Goal: Task Accomplishment & Management: Use online tool/utility

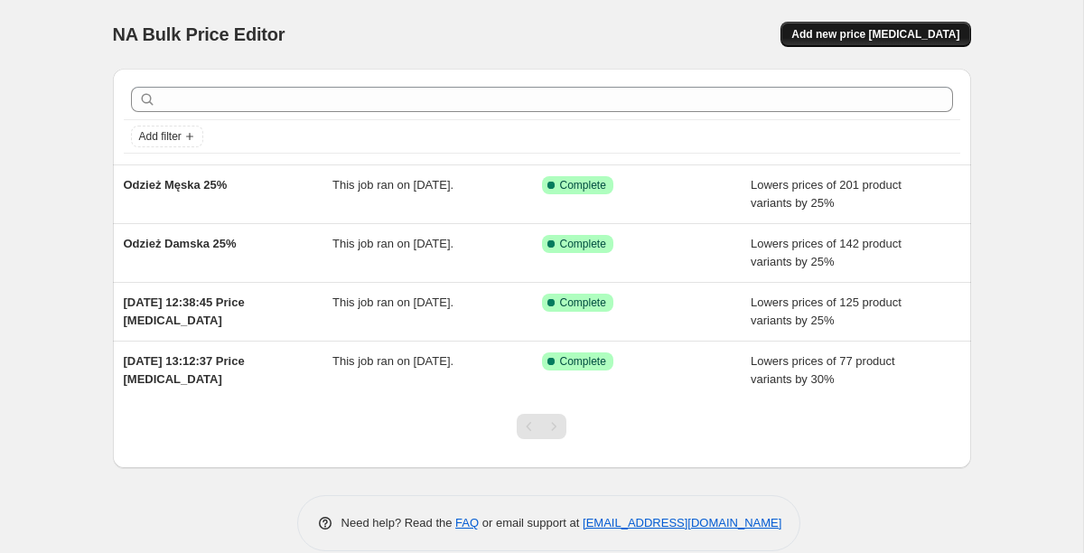
click at [873, 38] on span "Add new price [MEDICAL_DATA]" at bounding box center [875, 34] width 168 height 14
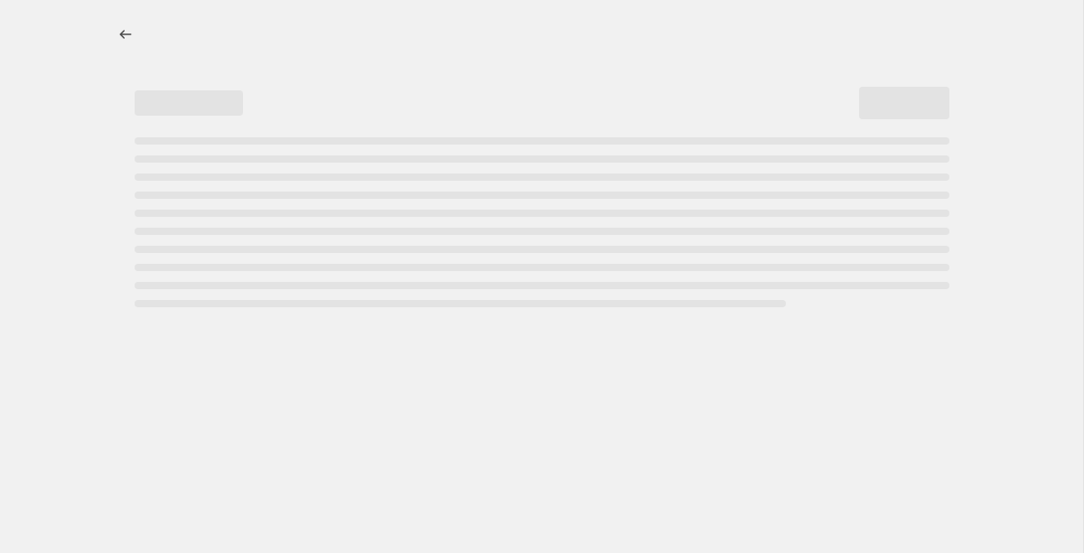
select select "percentage"
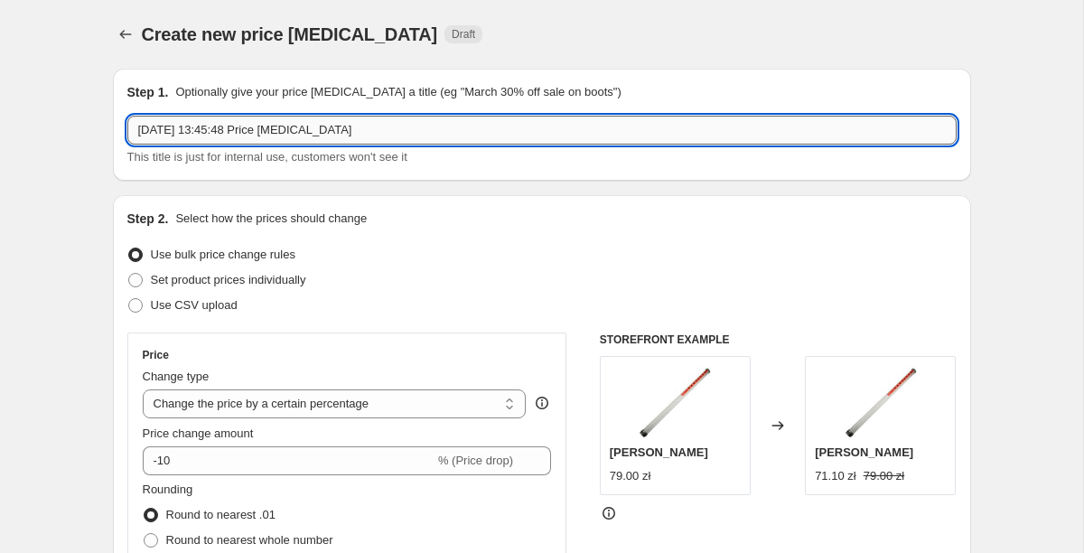
click at [375, 140] on input "[DATE] 13:45:48 Price [MEDICAL_DATA]" at bounding box center [541, 130] width 829 height 29
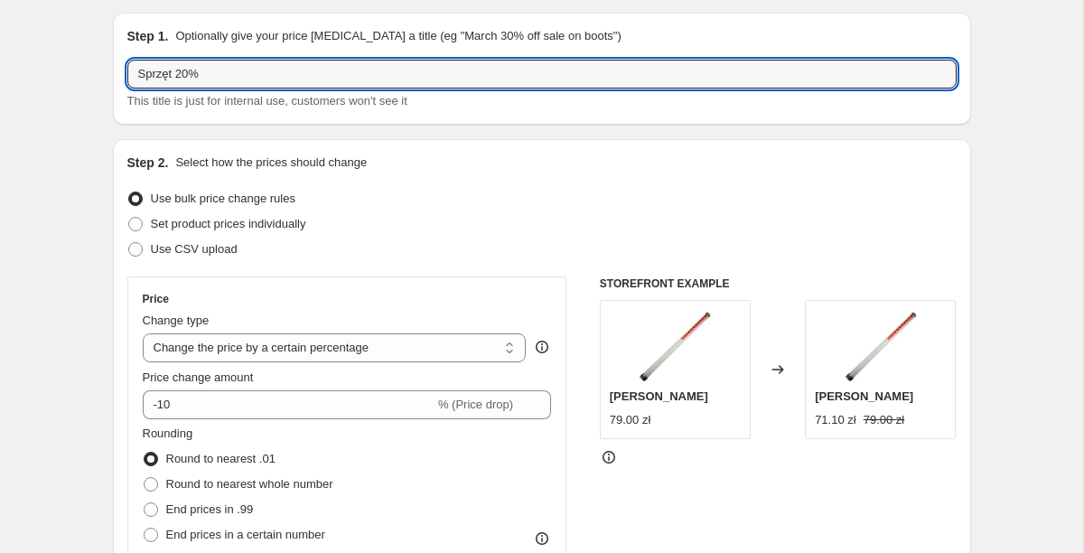
scroll to position [62, 0]
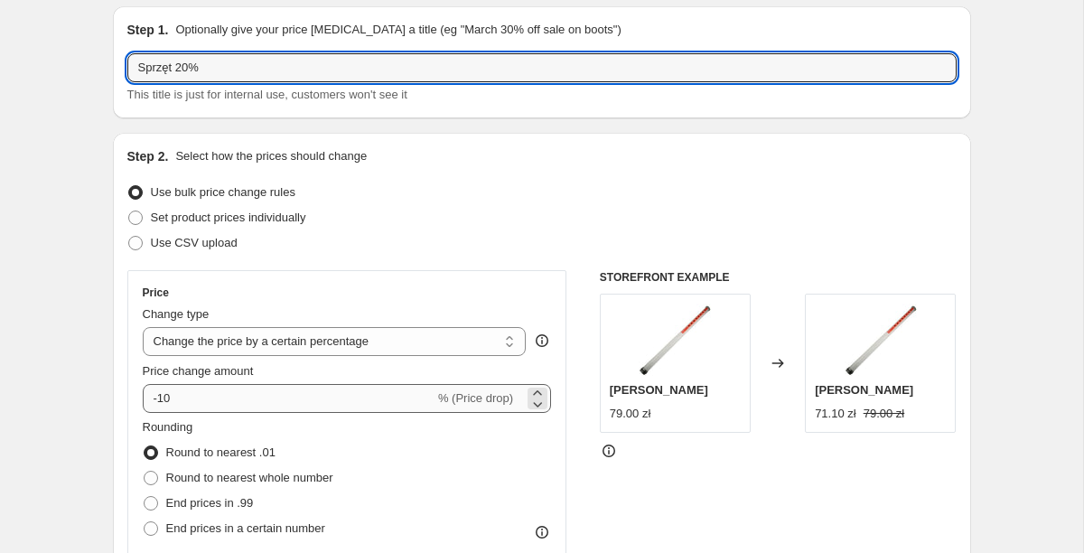
type input "Sprzęt 20%"
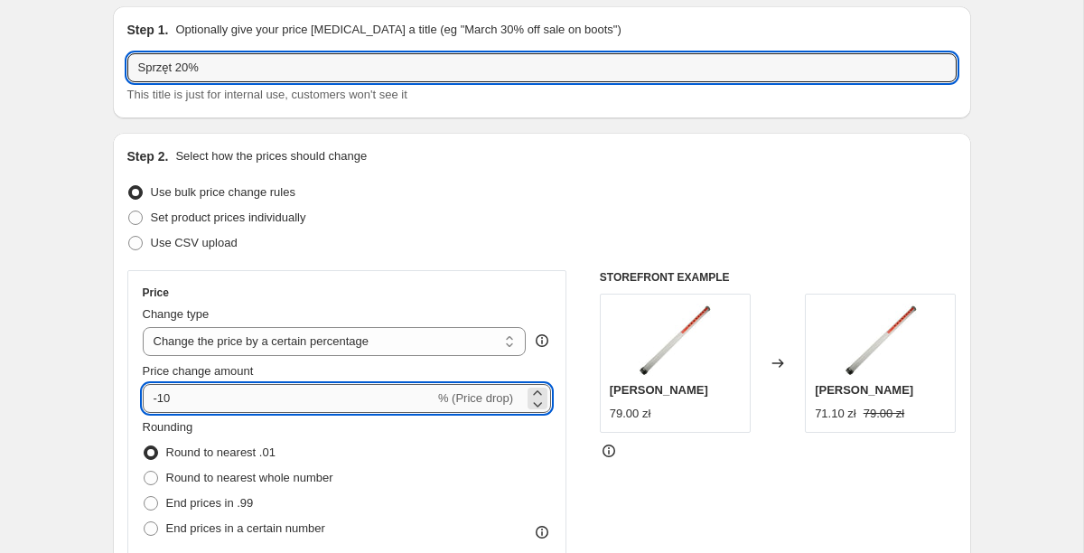
click at [191, 403] on input "-10" at bounding box center [289, 398] width 292 height 29
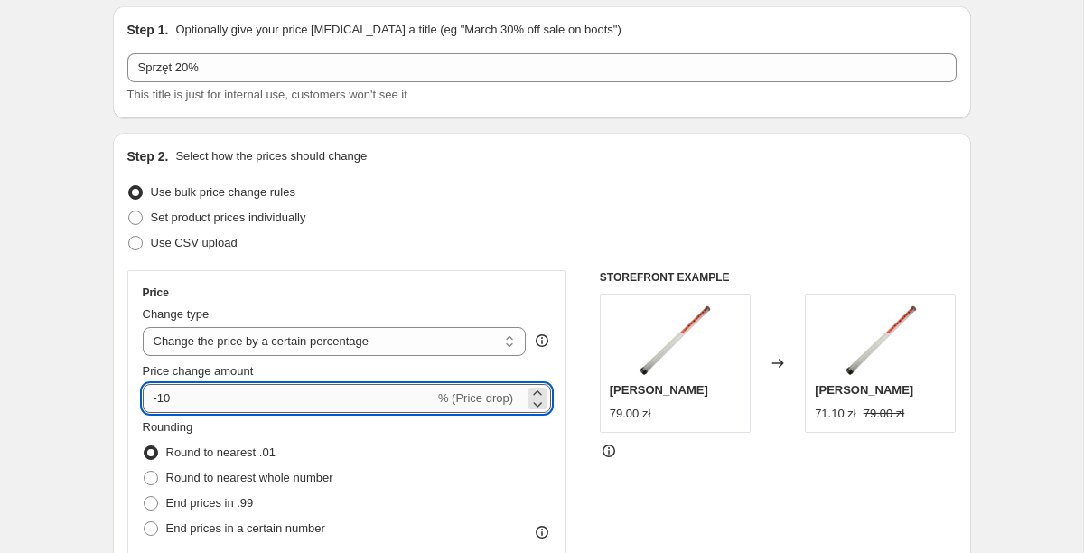
type input "-1"
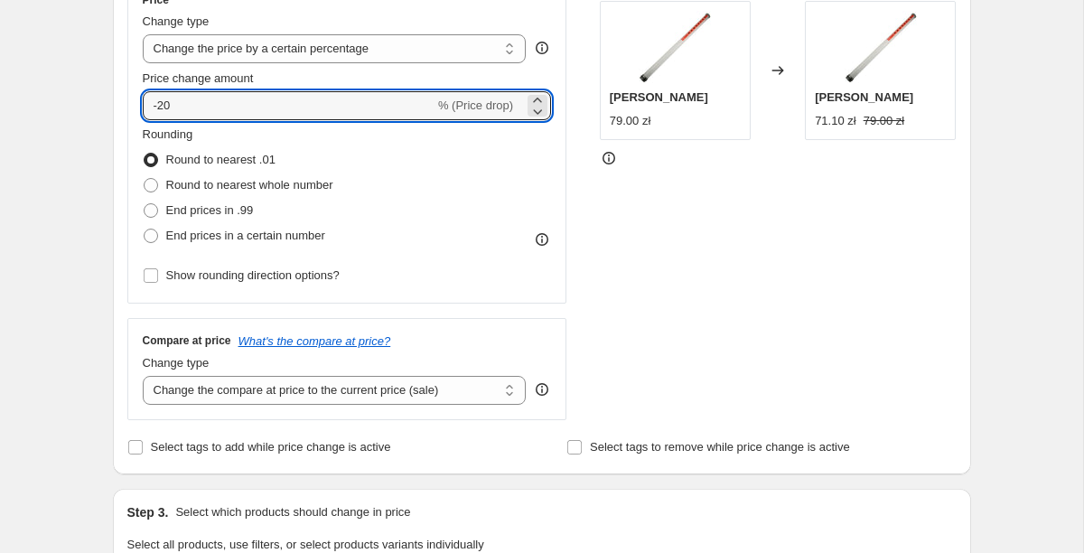
scroll to position [360, 0]
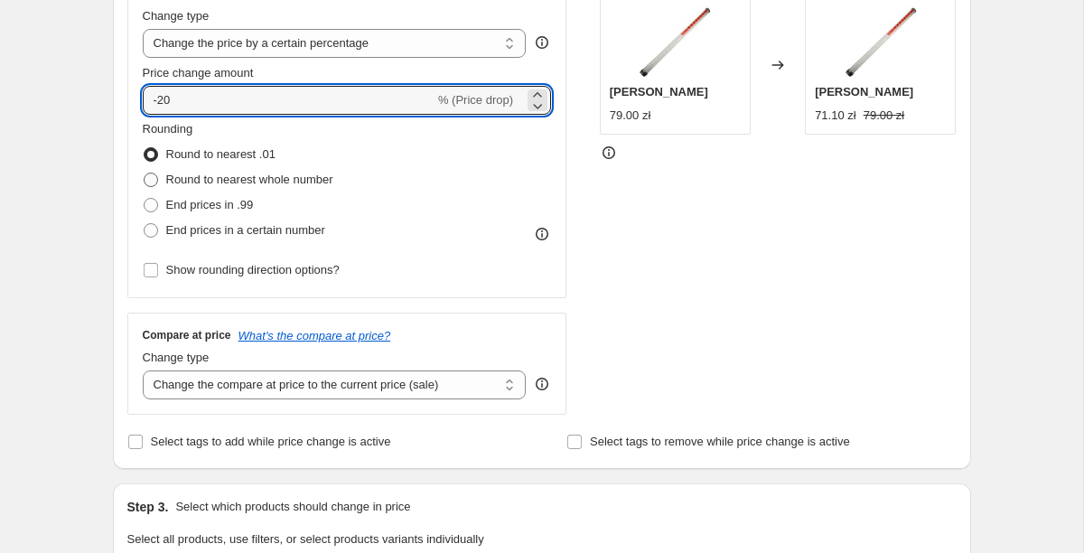
type input "-20"
click at [234, 181] on span "Round to nearest whole number" at bounding box center [249, 180] width 167 height 14
click at [145, 173] on input "Round to nearest whole number" at bounding box center [144, 173] width 1 height 1
radio input "true"
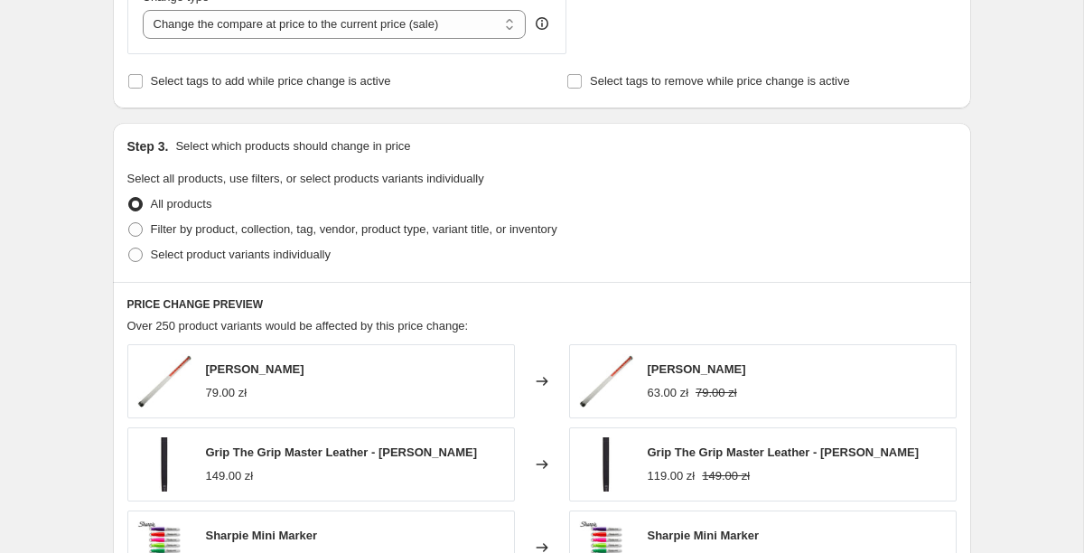
scroll to position [718, 0]
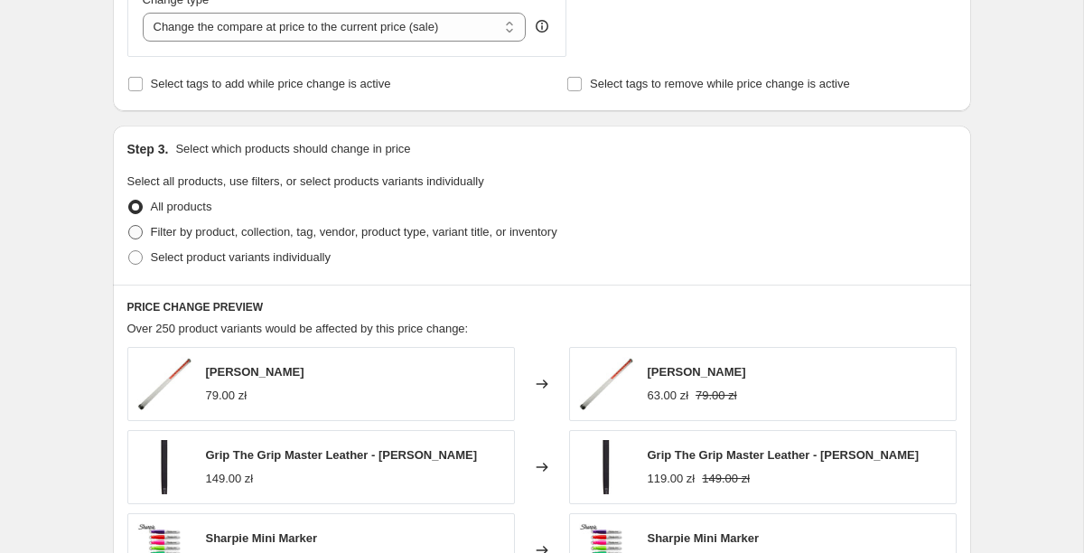
click at [368, 230] on span "Filter by product, collection, tag, vendor, product type, variant title, or inv…" at bounding box center [354, 232] width 406 height 14
click at [129, 226] on input "Filter by product, collection, tag, vendor, product type, variant title, or inv…" at bounding box center [128, 225] width 1 height 1
radio input "true"
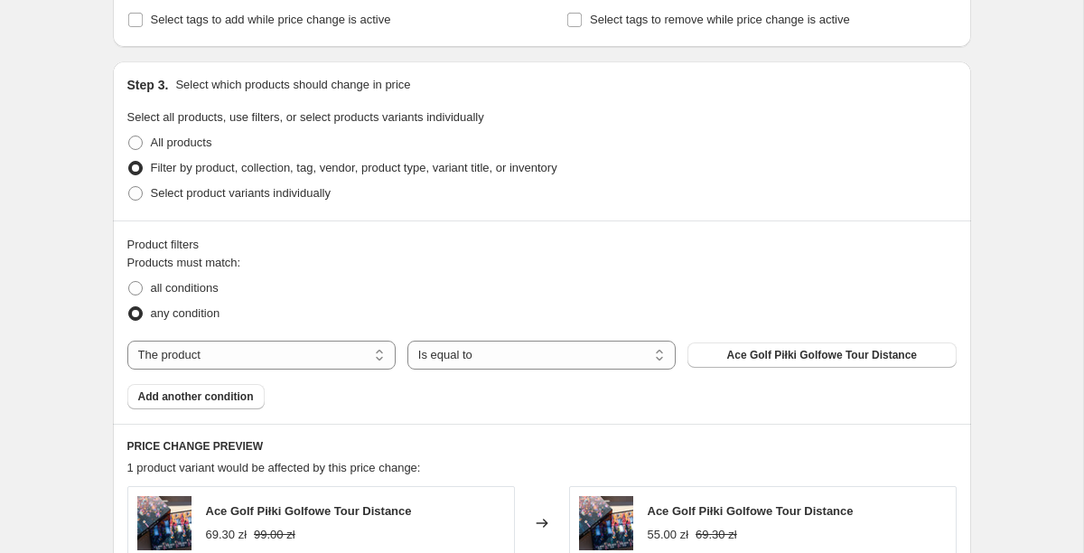
scroll to position [786, 0]
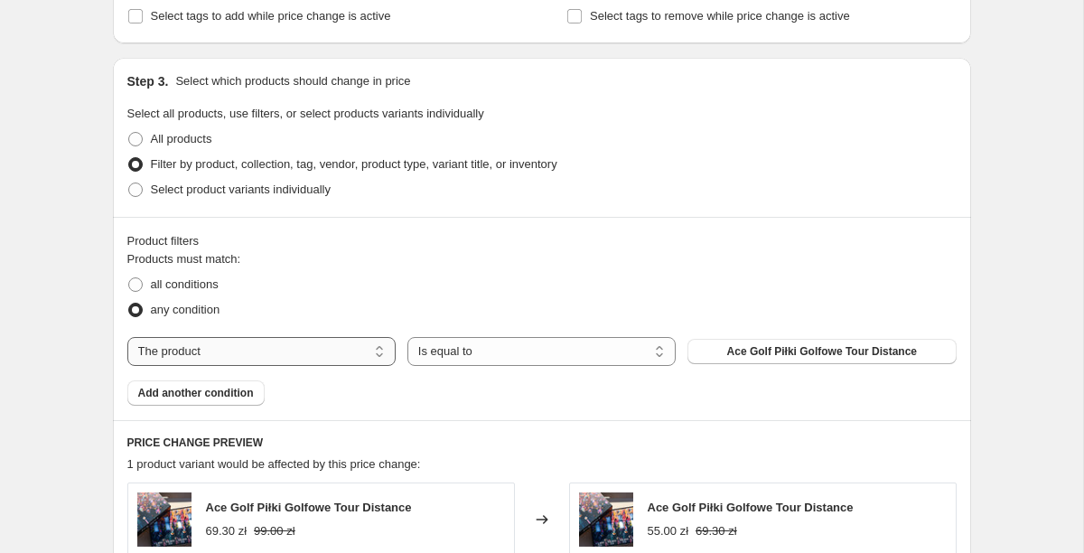
click at [274, 346] on select "The product The product's collection The product's tag The product's vendor The…" at bounding box center [261, 351] width 268 height 29
click at [186, 283] on span "all conditions" at bounding box center [185, 284] width 68 height 14
click at [129, 278] on input "all conditions" at bounding box center [128, 277] width 1 height 1
radio input "true"
click at [322, 347] on select "The product The product's collection The product's tag The product's vendor The…" at bounding box center [261, 351] width 268 height 29
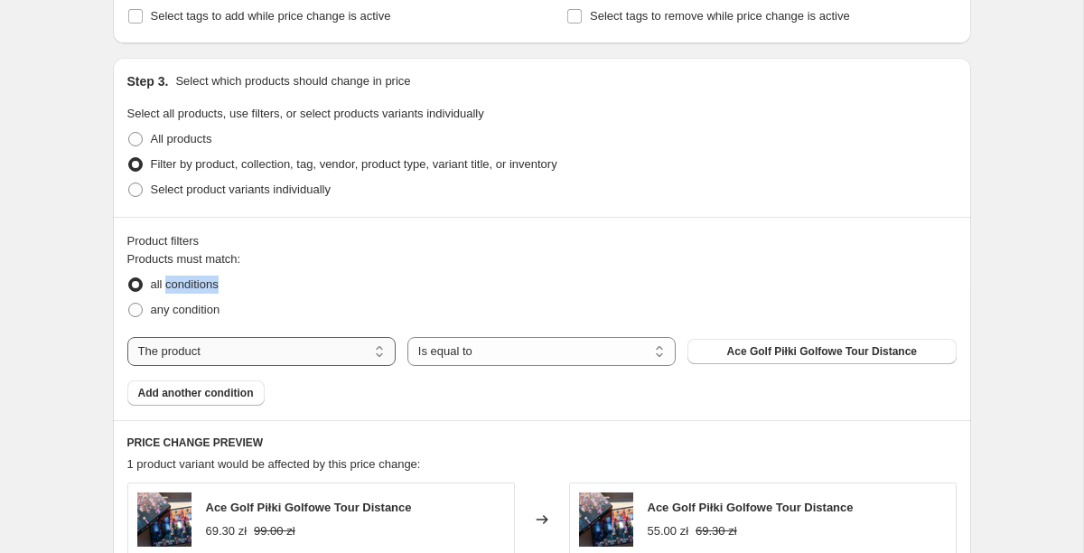
select select "collection"
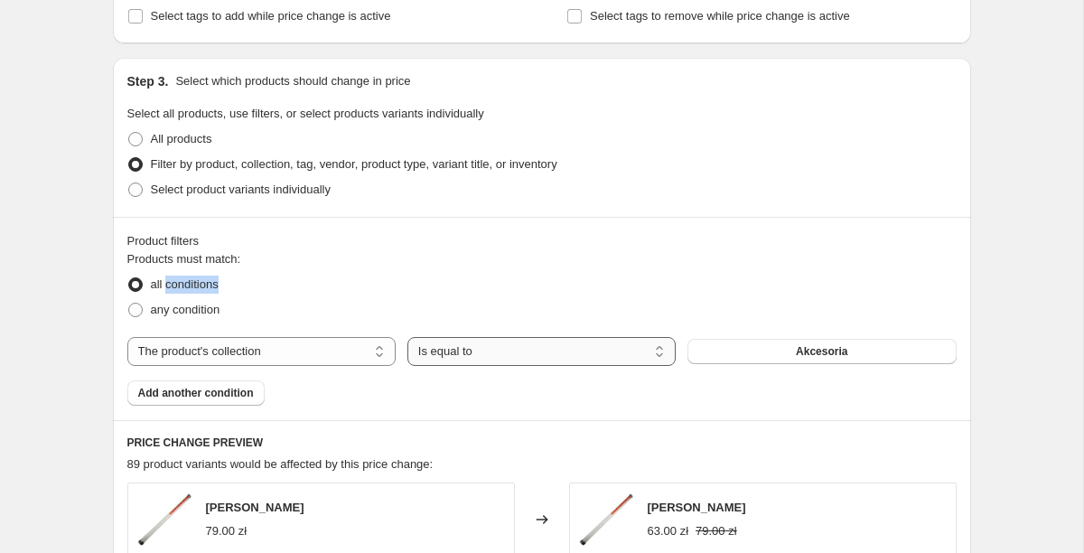
click at [591, 358] on select "Is equal to Is not equal to" at bounding box center [541, 351] width 268 height 29
click at [791, 342] on button "Akcesoria" at bounding box center [821, 351] width 268 height 25
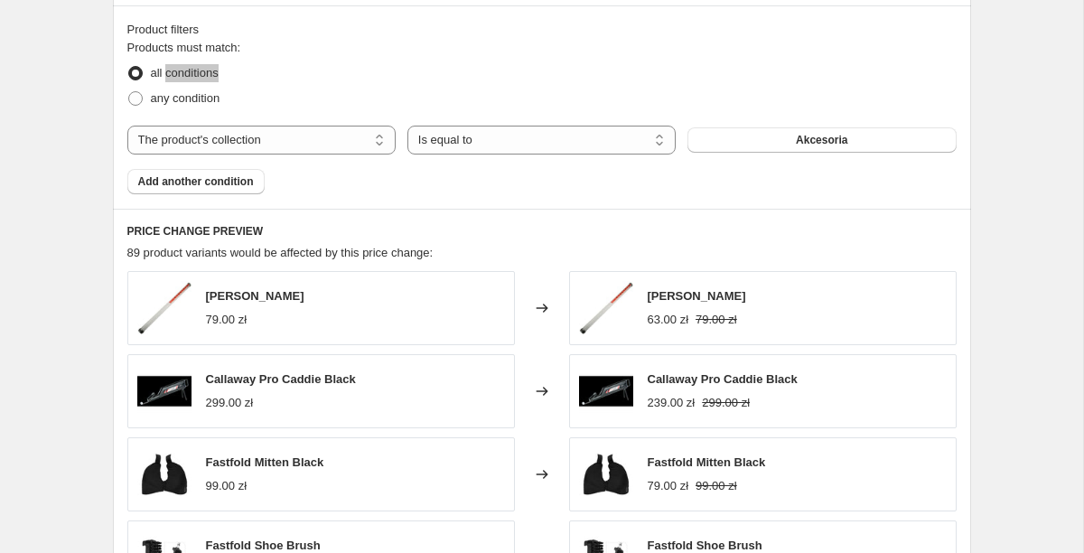
scroll to position [998, 0]
